Goal: Task Accomplishment & Management: Use online tool/utility

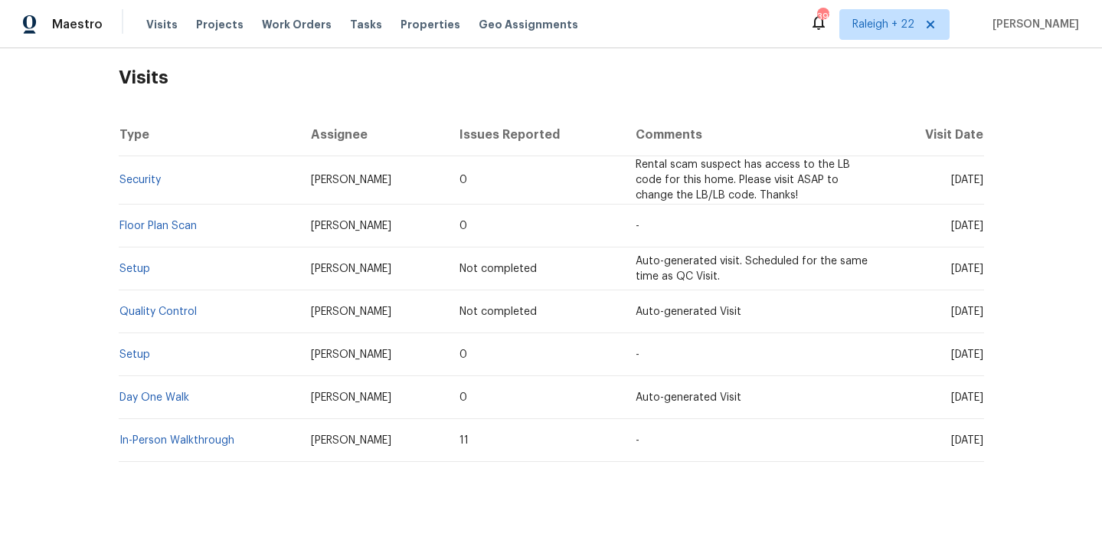
scroll to position [215, 0]
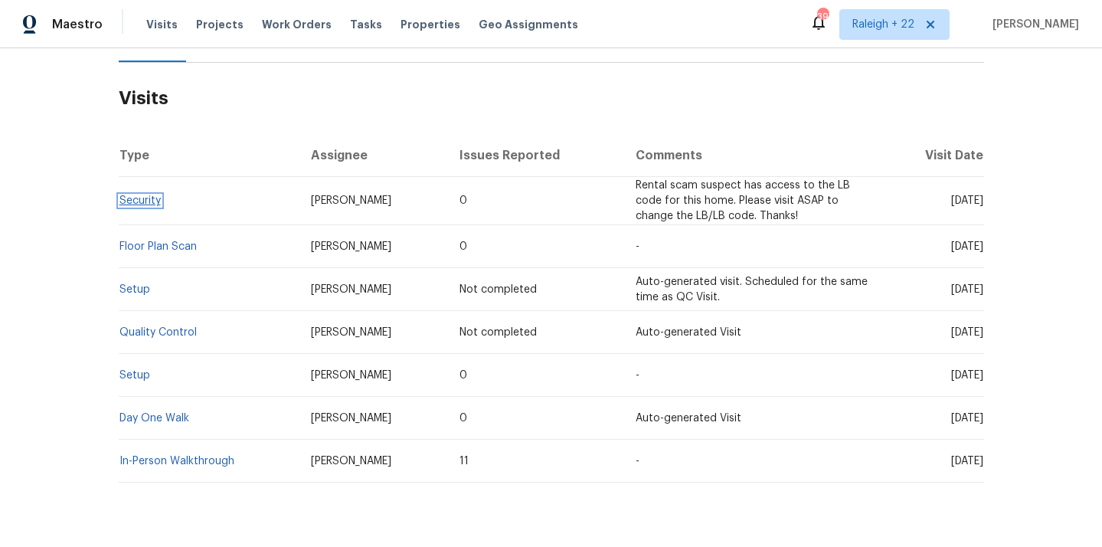
click at [145, 201] on link "Security" at bounding box center [139, 200] width 41 height 11
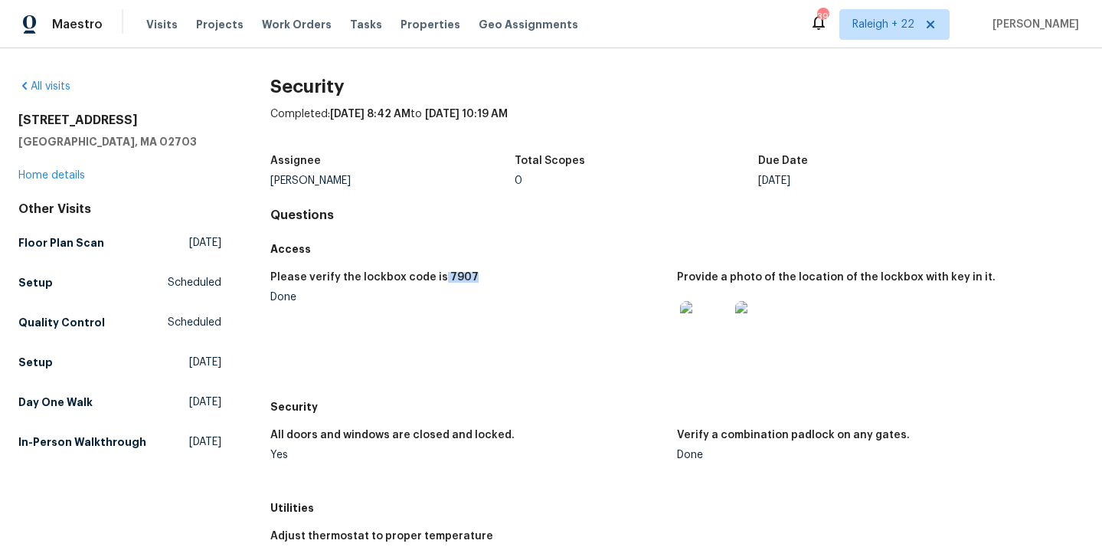
drag, startPoint x: 436, startPoint y: 277, endPoint x: 488, endPoint y: 277, distance: 52.8
click at [488, 277] on div "Please verify the lockbox code is 7907" at bounding box center [467, 282] width 394 height 20
copy h5 "7907"
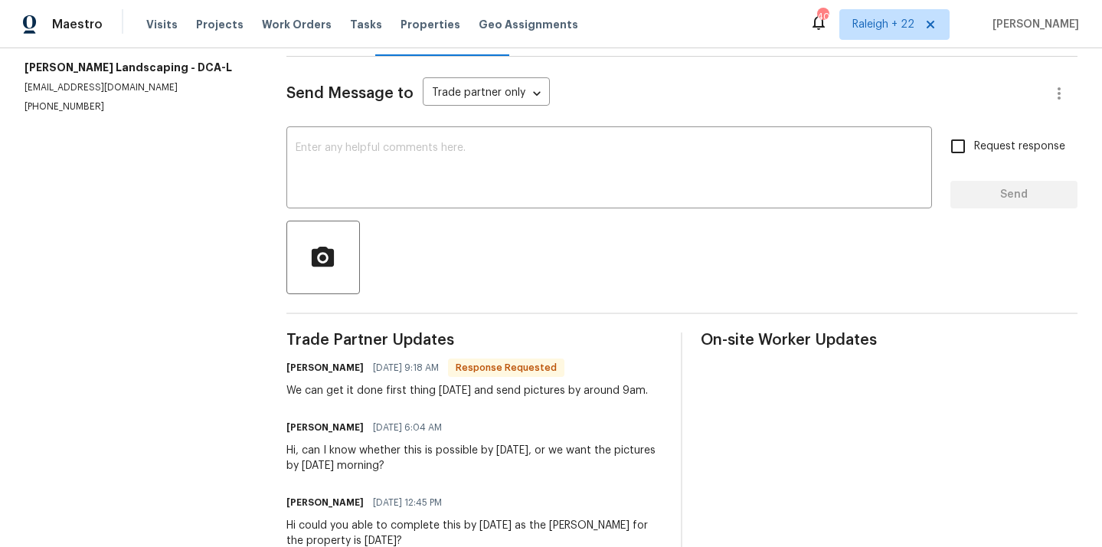
scroll to position [34, 0]
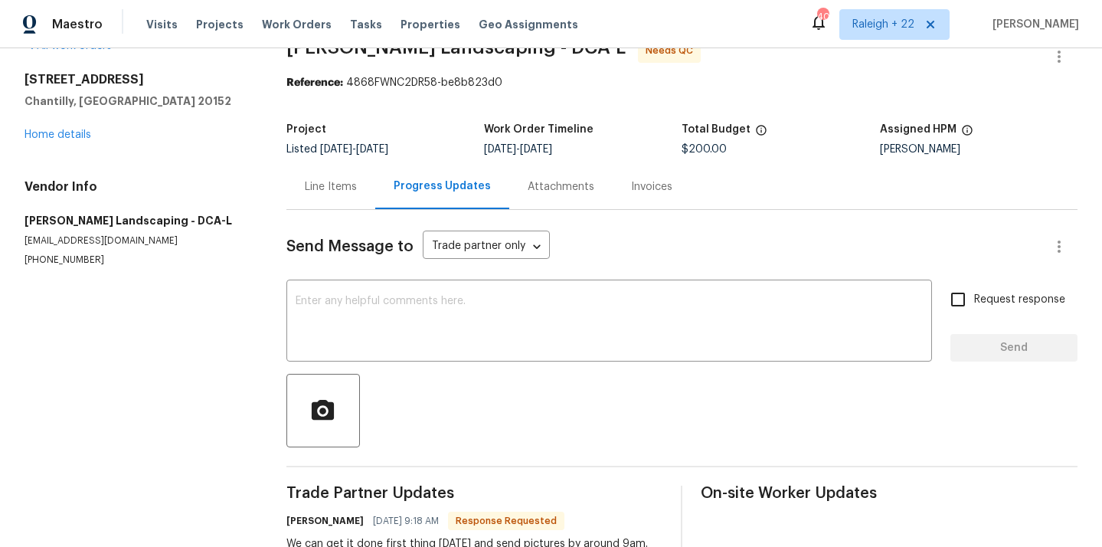
click at [343, 193] on div "Line Items" at bounding box center [331, 186] width 52 height 15
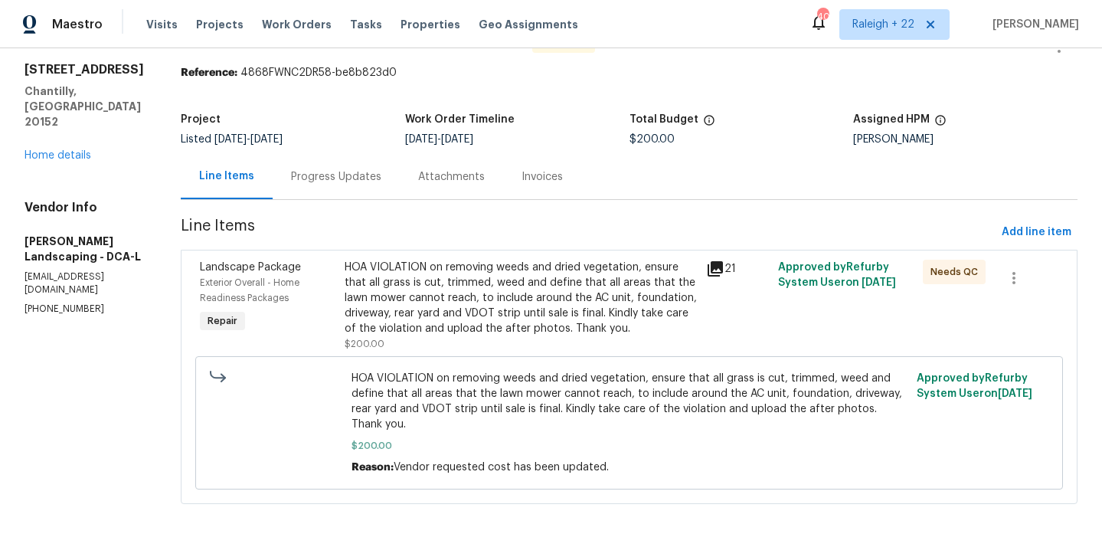
click at [381, 169] on div "Progress Updates" at bounding box center [336, 176] width 90 height 15
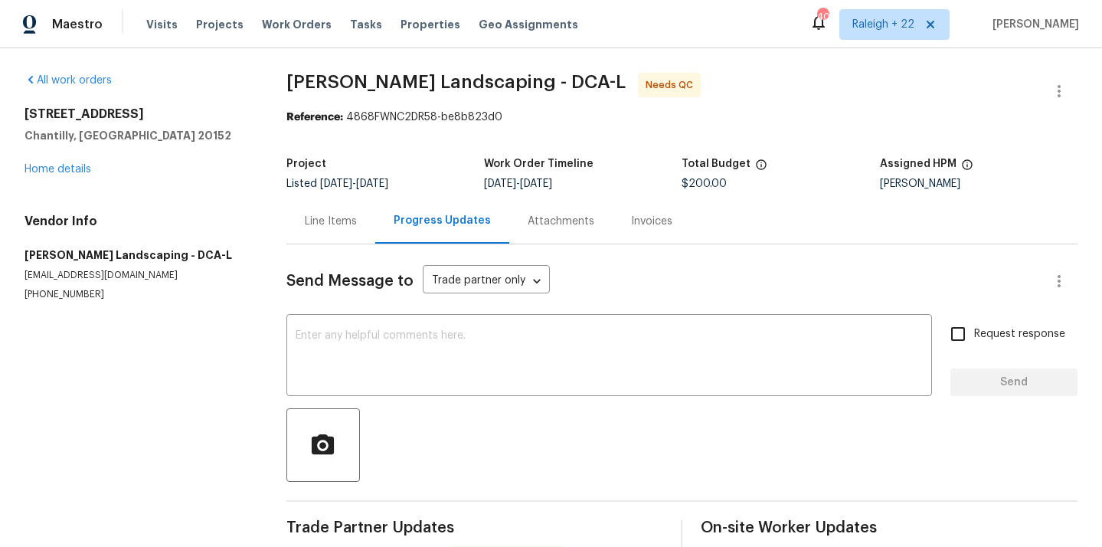
click at [367, 235] on div "Line Items" at bounding box center [330, 220] width 89 height 45
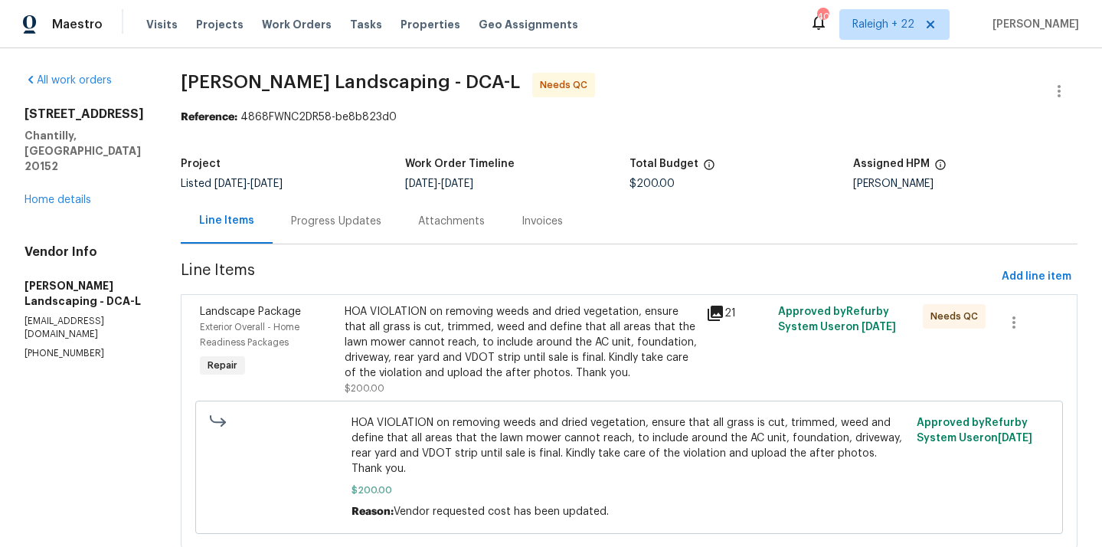
scroll to position [60, 0]
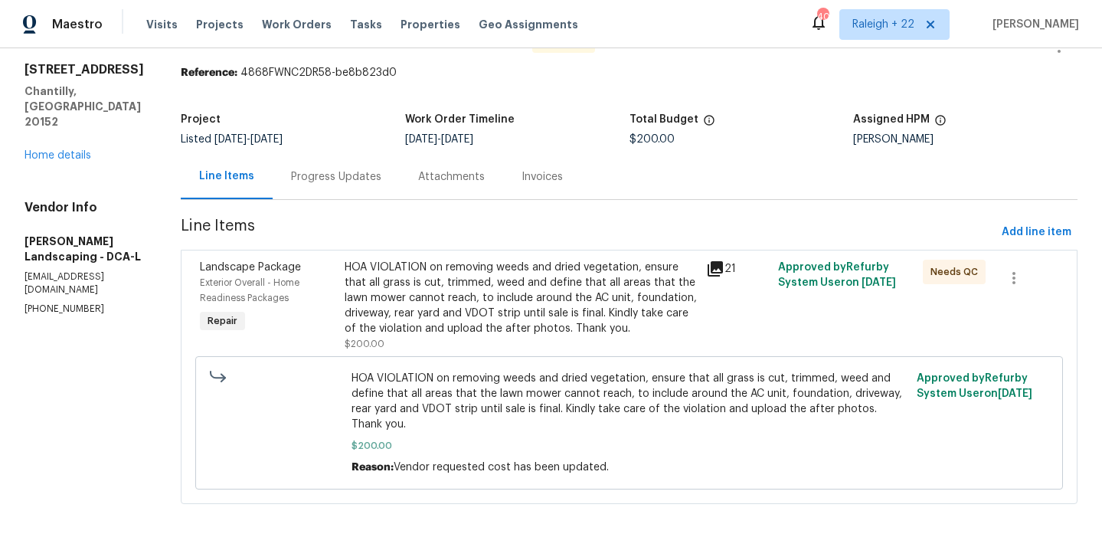
click at [560, 303] on div "HOA VIOLATION on removing weeds and dried vegetation, ensure that all grass is …" at bounding box center [521, 298] width 352 height 77
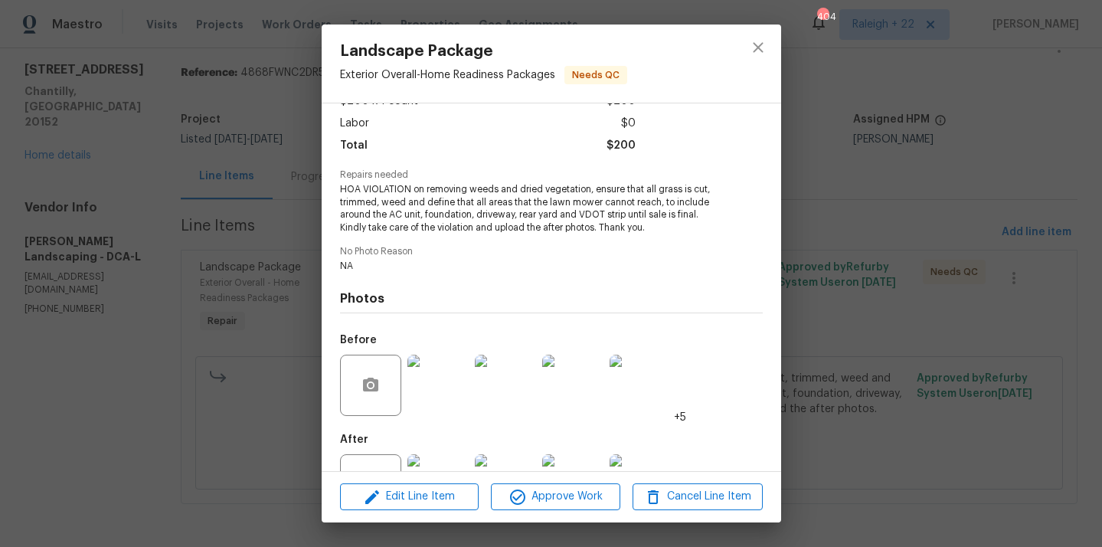
scroll to position [158, 0]
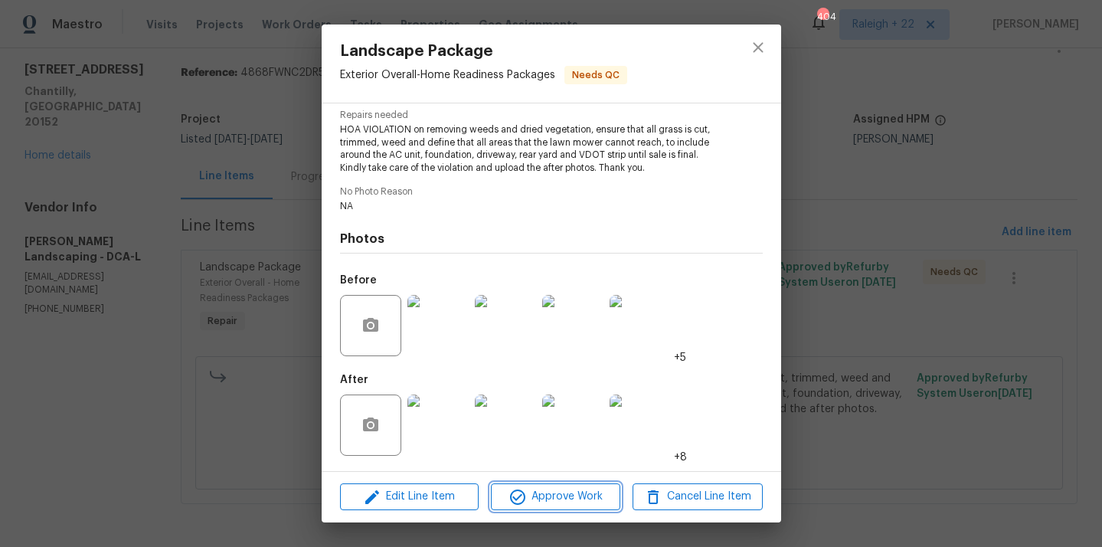
click at [567, 500] on span "Approve Work" at bounding box center [555, 496] width 120 height 19
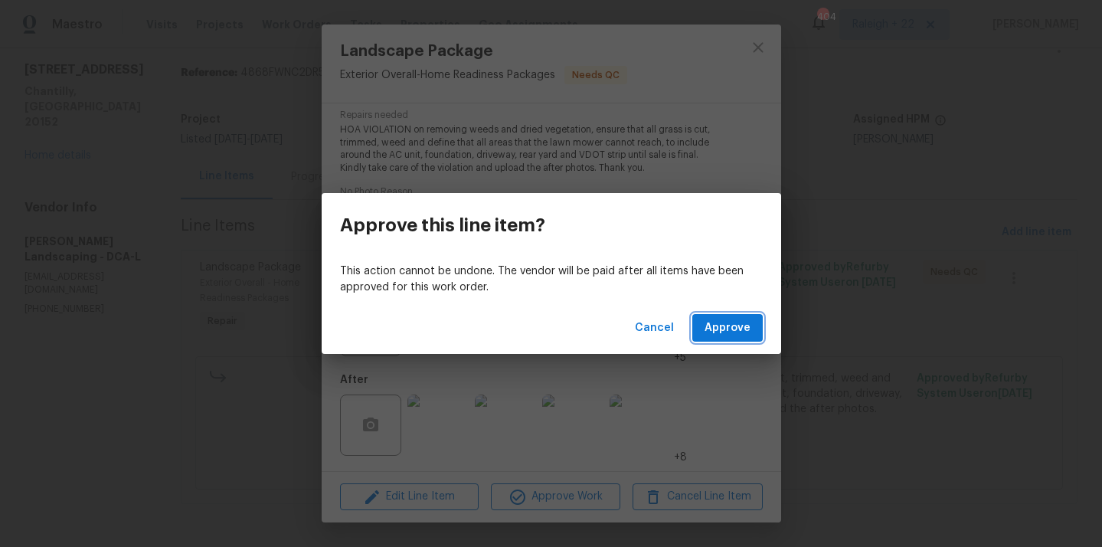
click at [743, 332] on span "Approve" at bounding box center [727, 328] width 46 height 19
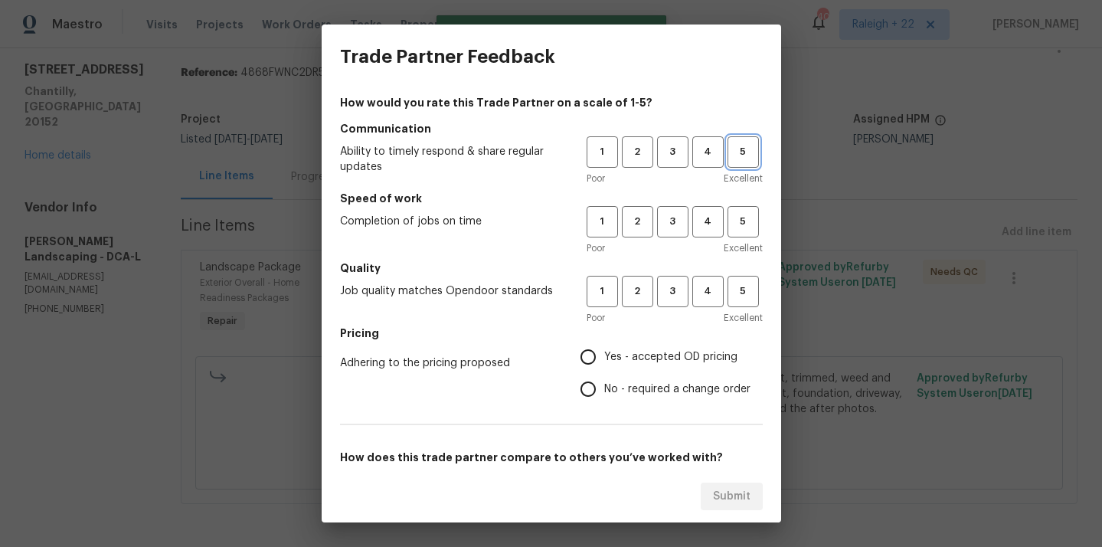
click at [734, 151] on span "5" at bounding box center [743, 152] width 28 height 18
click at [735, 223] on span "5" at bounding box center [743, 222] width 28 height 18
click at [746, 294] on span "5" at bounding box center [743, 292] width 28 height 18
click at [585, 352] on input "Yes - accepted OD pricing" at bounding box center [588, 357] width 32 height 32
radio input "true"
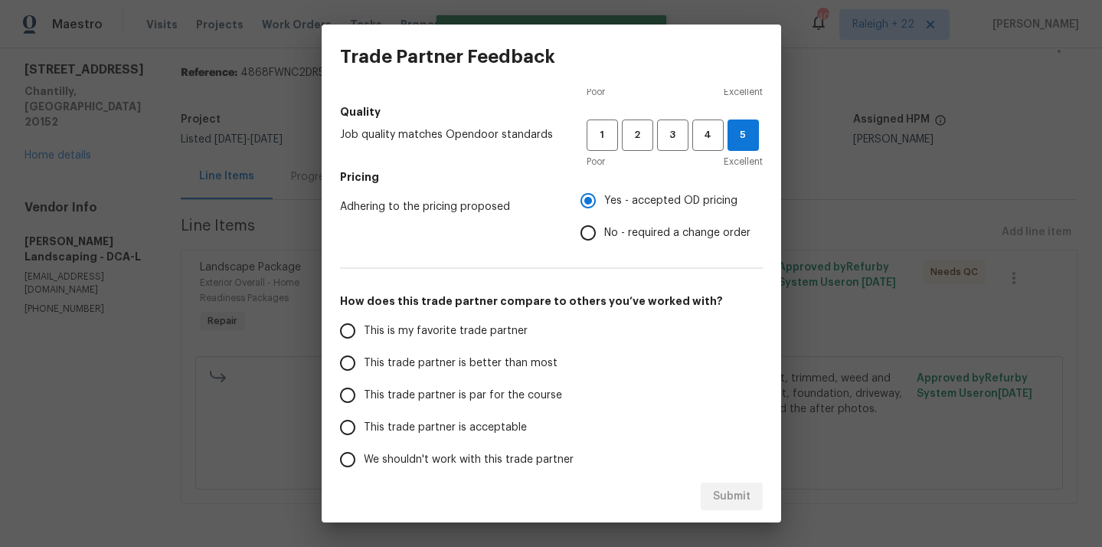
scroll to position [230, 0]
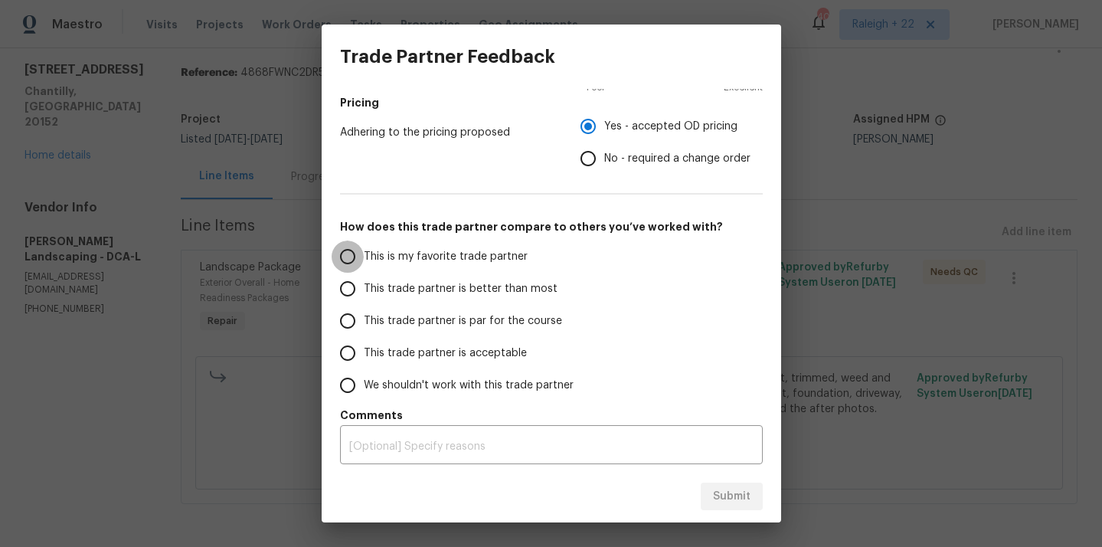
click at [348, 251] on input "This is my favorite trade partner" at bounding box center [348, 256] width 32 height 32
click at [750, 488] on button "Submit" at bounding box center [732, 496] width 62 height 28
radio input "true"
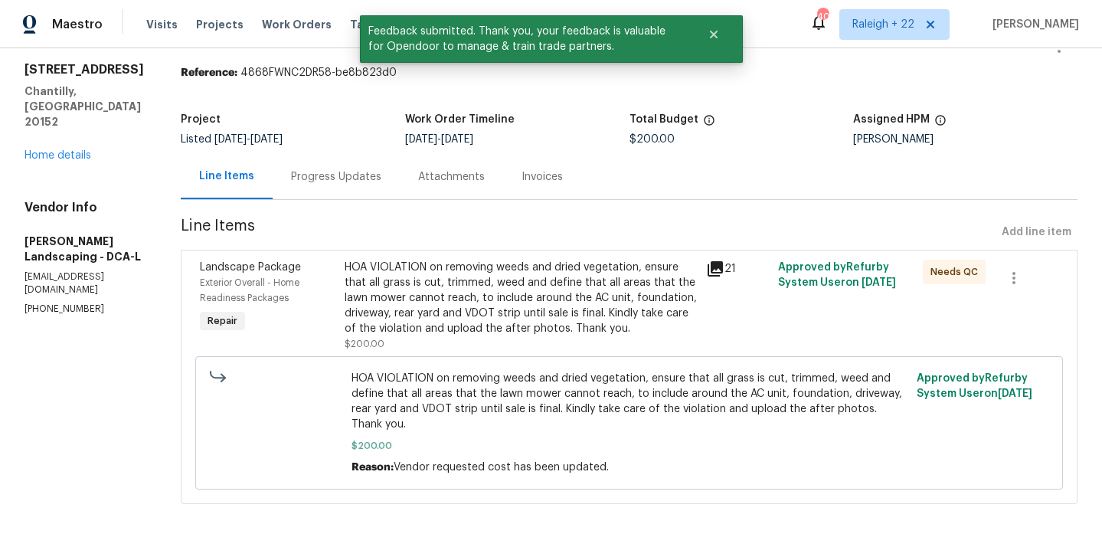
scroll to position [0, 0]
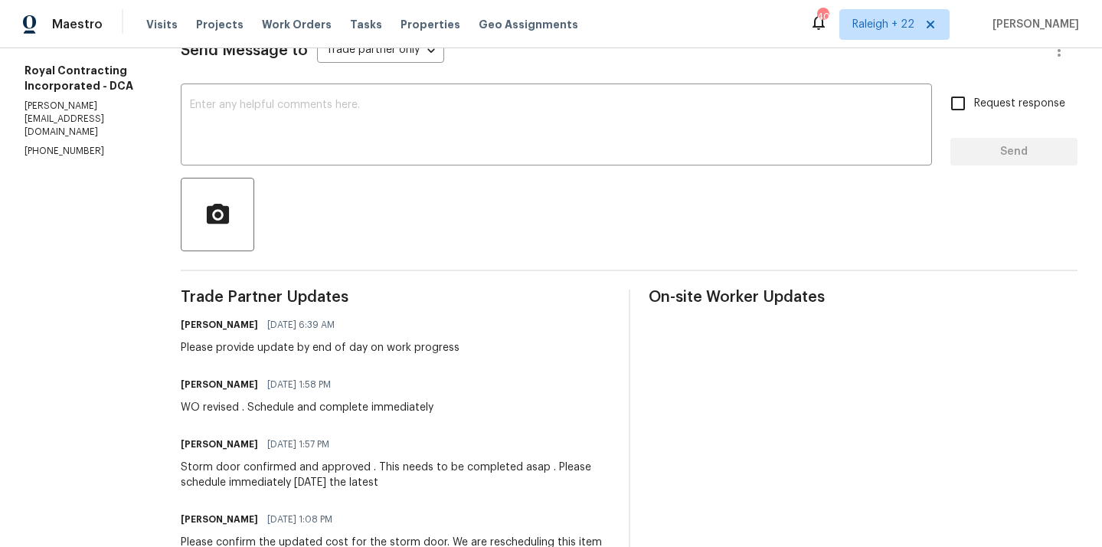
scroll to position [159, 0]
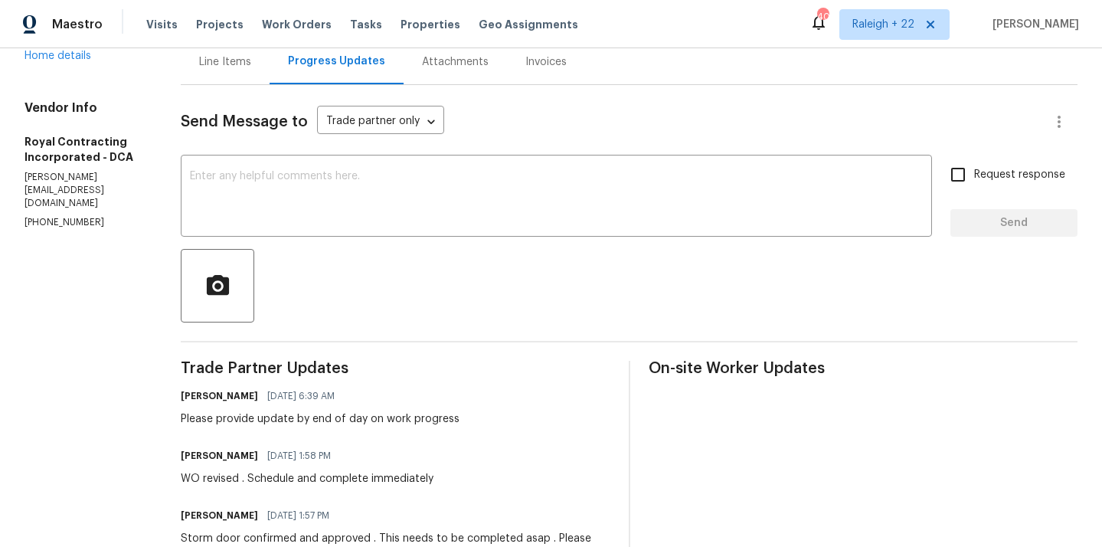
click at [247, 69] on div "Line Items" at bounding box center [225, 61] width 52 height 15
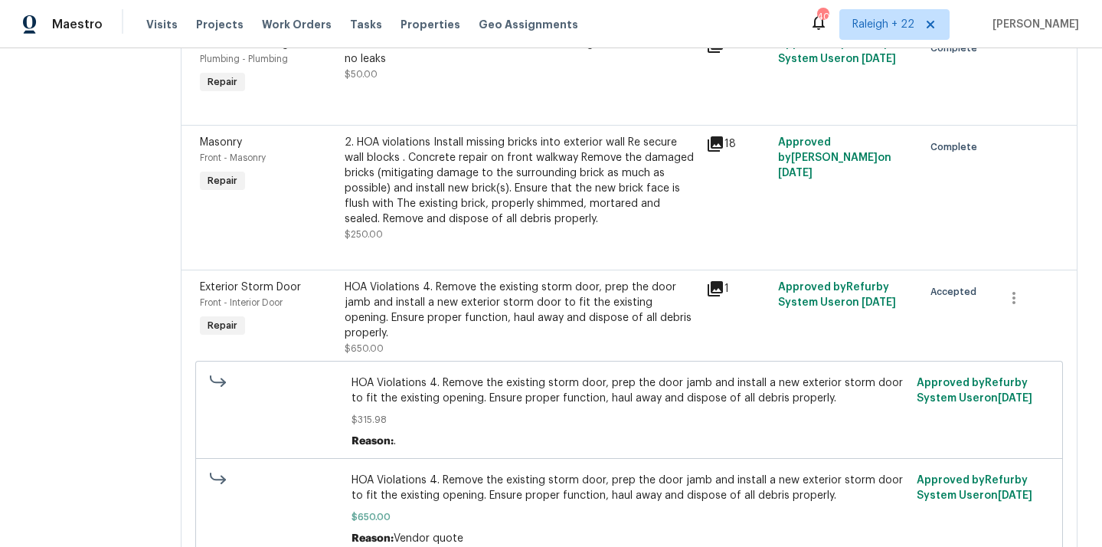
scroll to position [539, 0]
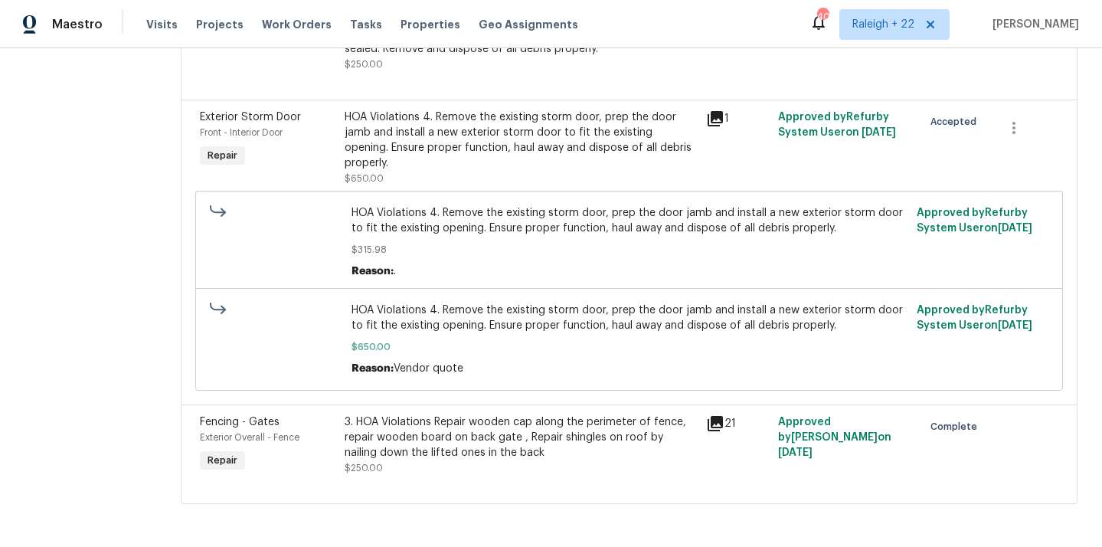
click at [550, 164] on div "HOA Violations 4. Remove the existing storm door, prep the door jamb and instal…" at bounding box center [521, 139] width 352 height 61
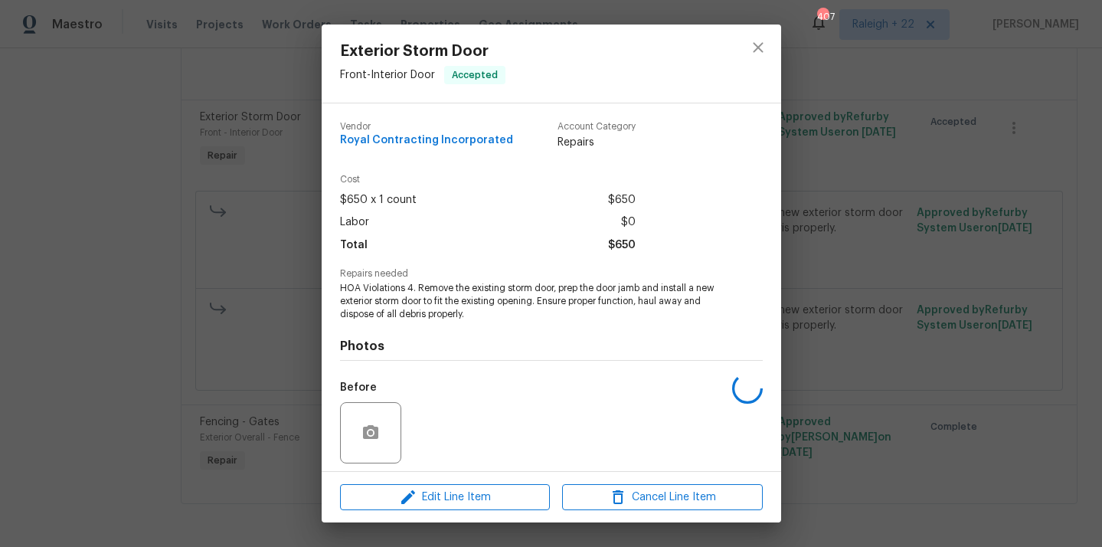
scroll to position [107, 0]
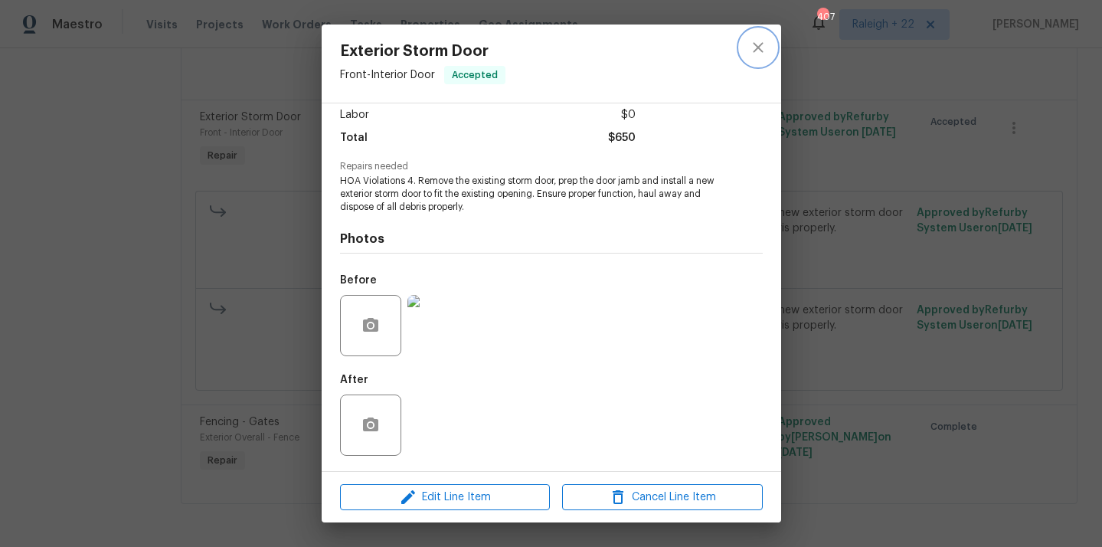
click at [750, 51] on icon "close" at bounding box center [758, 47] width 18 height 18
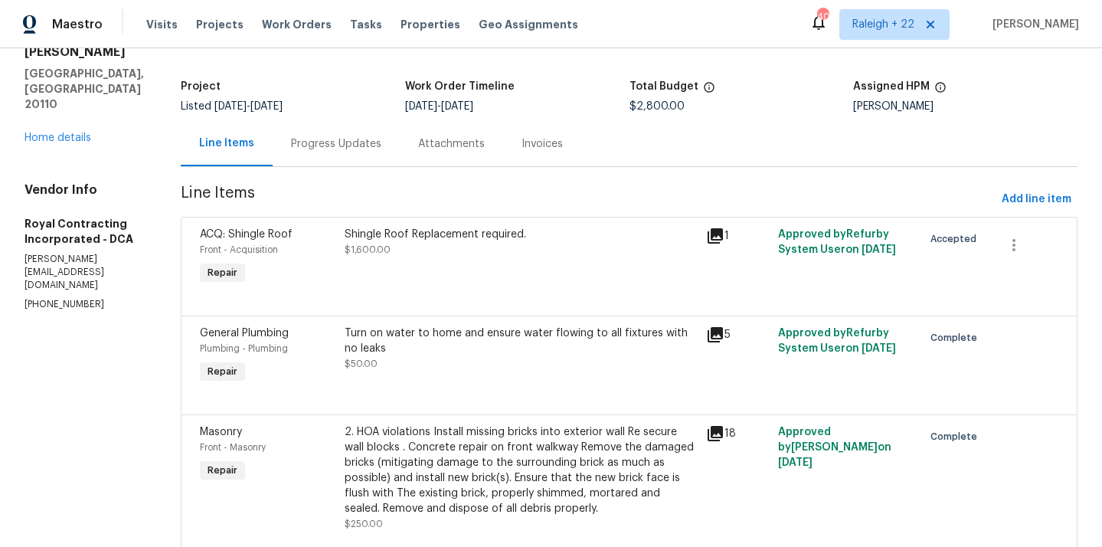
click at [374, 142] on div "Progress Updates" at bounding box center [336, 143] width 90 height 15
